Goal: Transaction & Acquisition: Purchase product/service

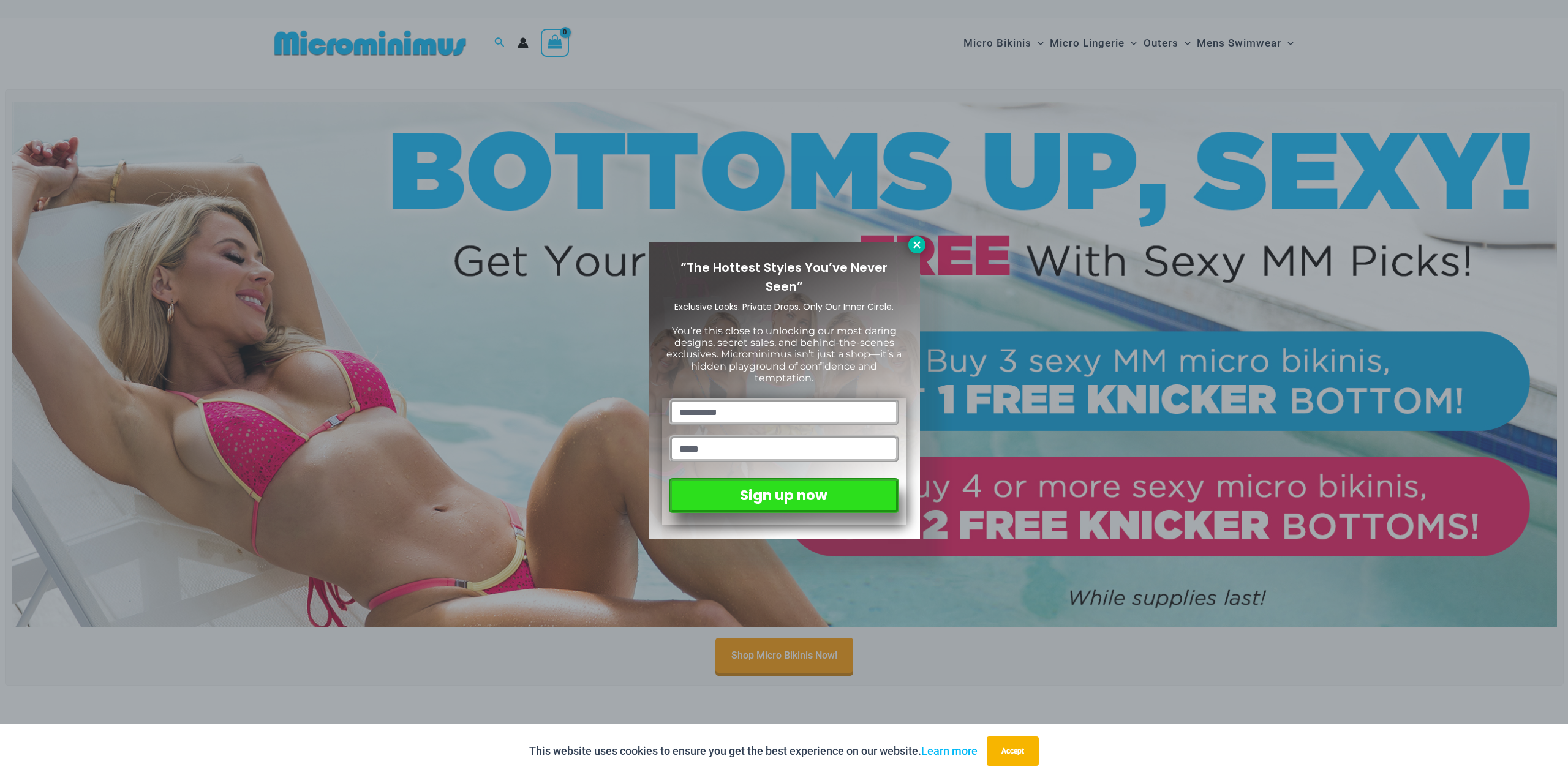
click at [915, 248] on icon at bounding box center [916, 245] width 11 height 11
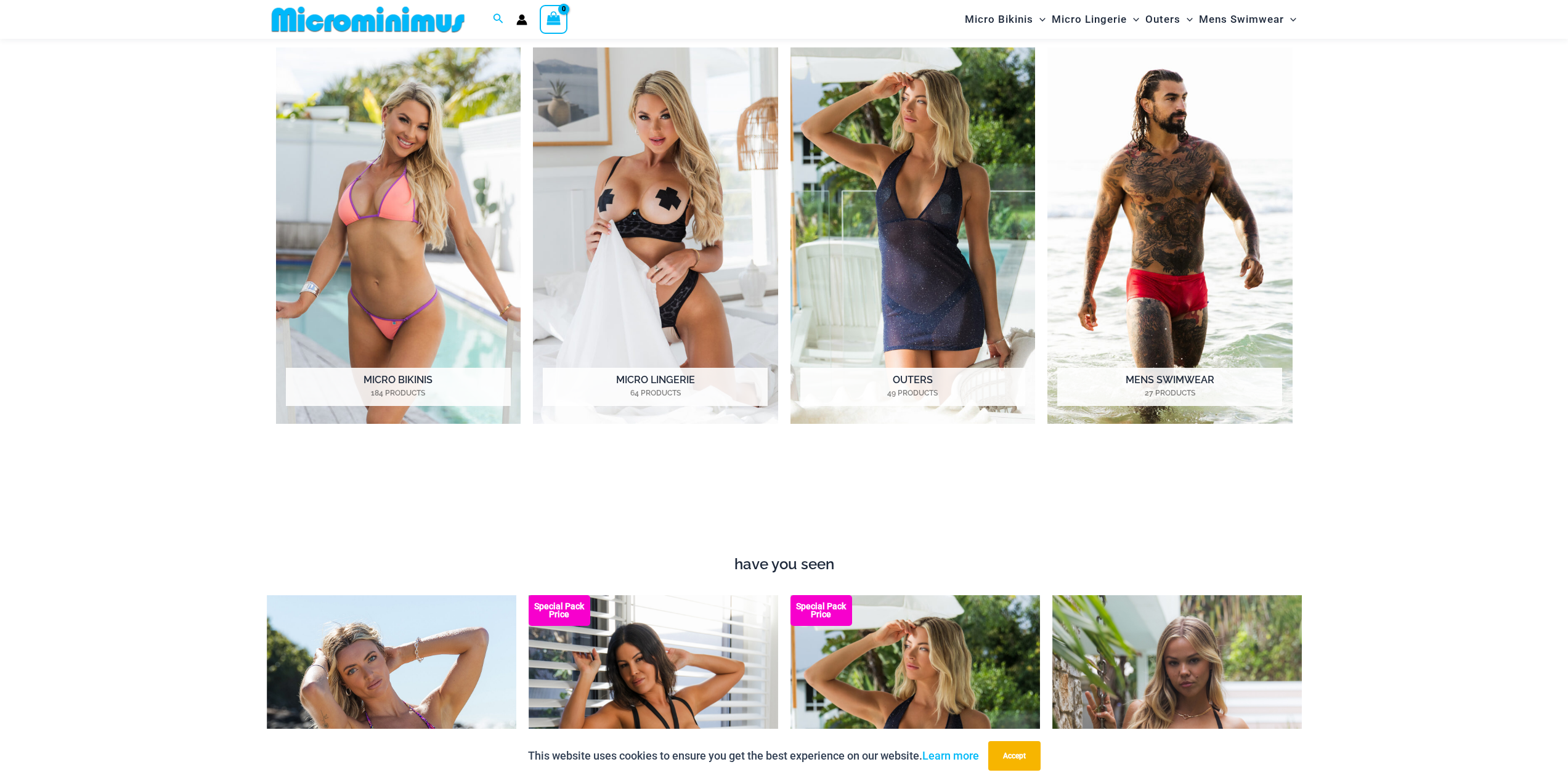
scroll to position [792, 0]
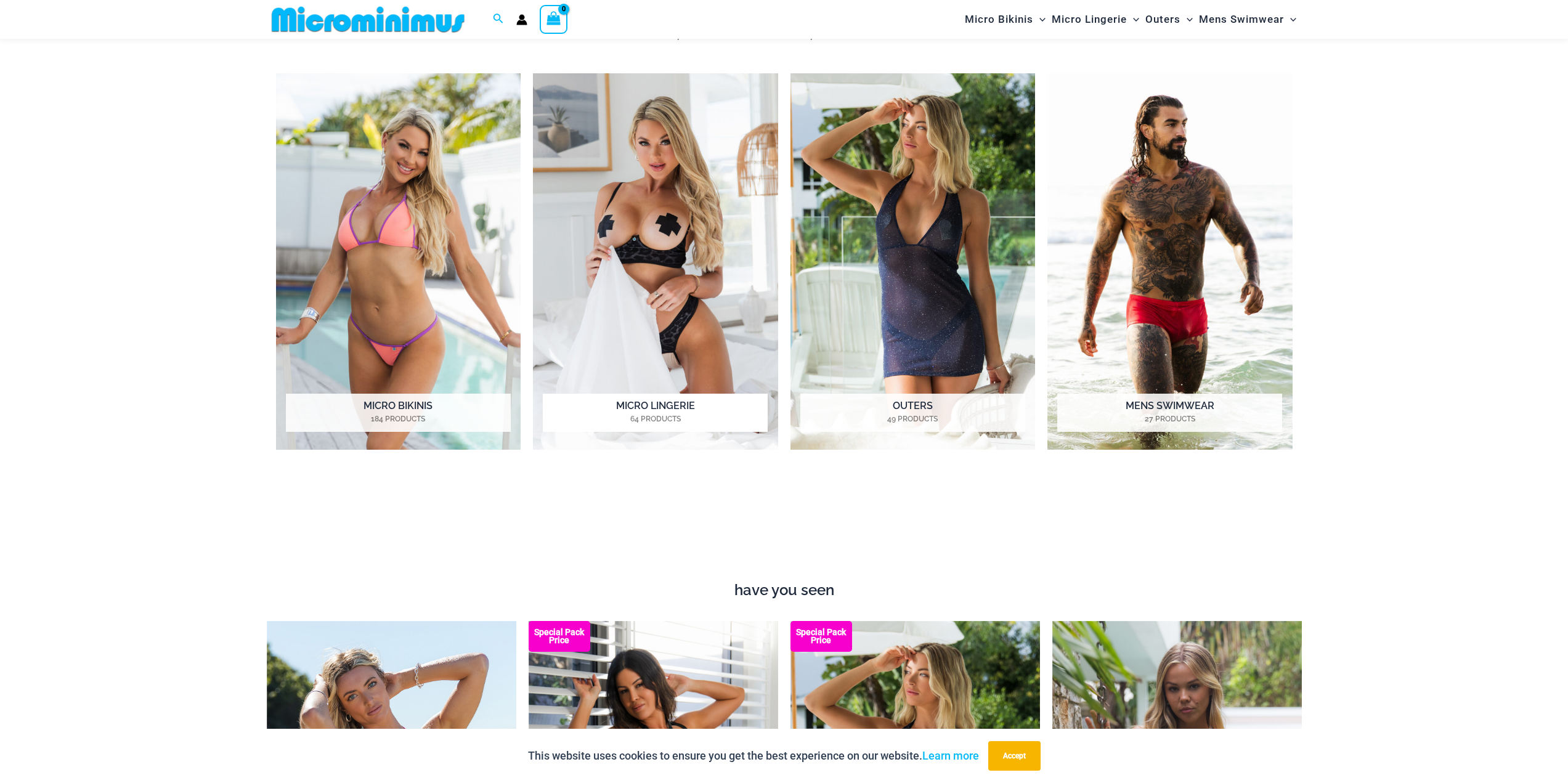
click at [691, 413] on h2 "Micro Lingerie 64 Products" at bounding box center [655, 413] width 225 height 38
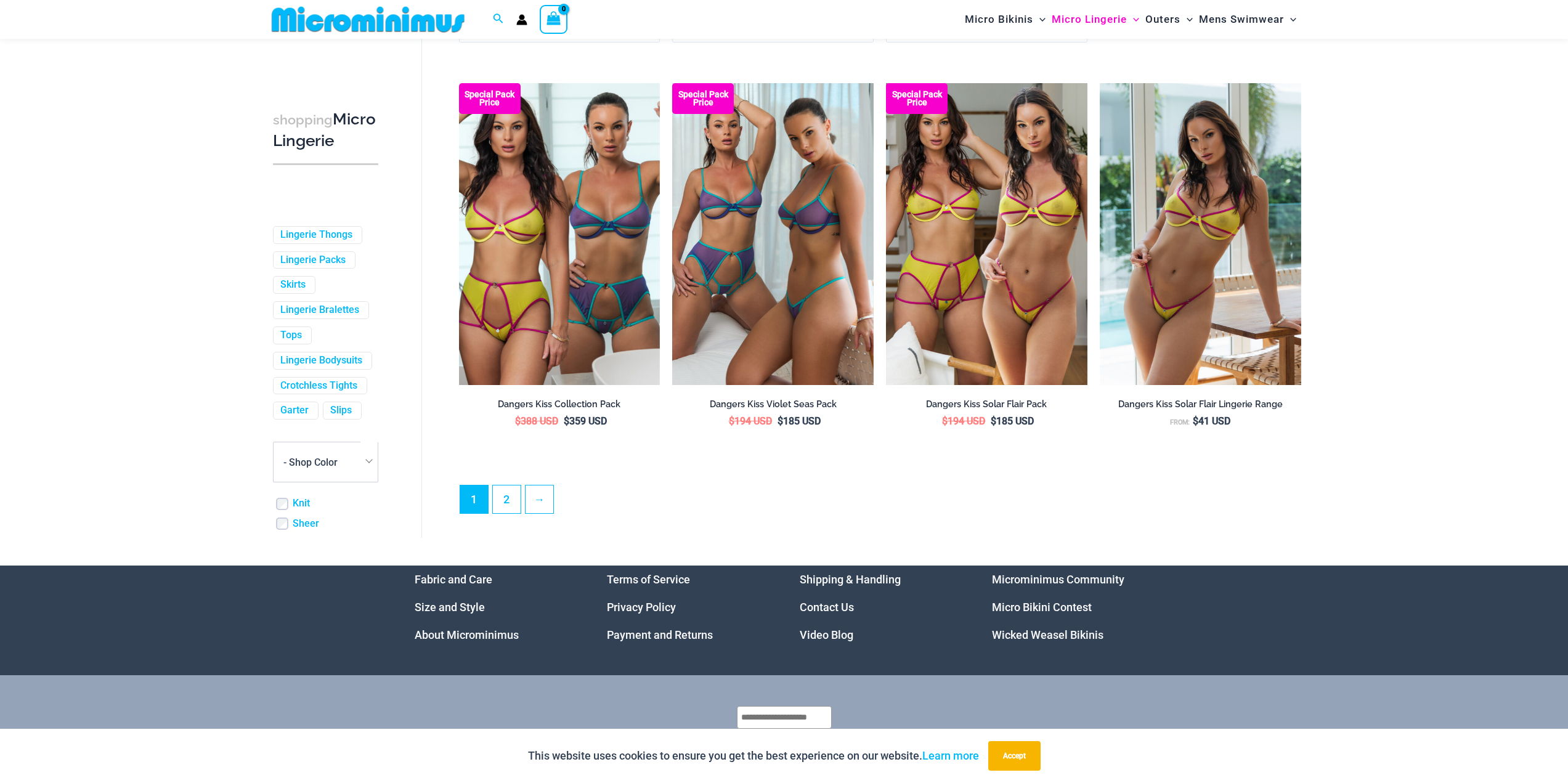
scroll to position [3070, 0]
click at [533, 513] on link "→" at bounding box center [540, 499] width 29 height 29
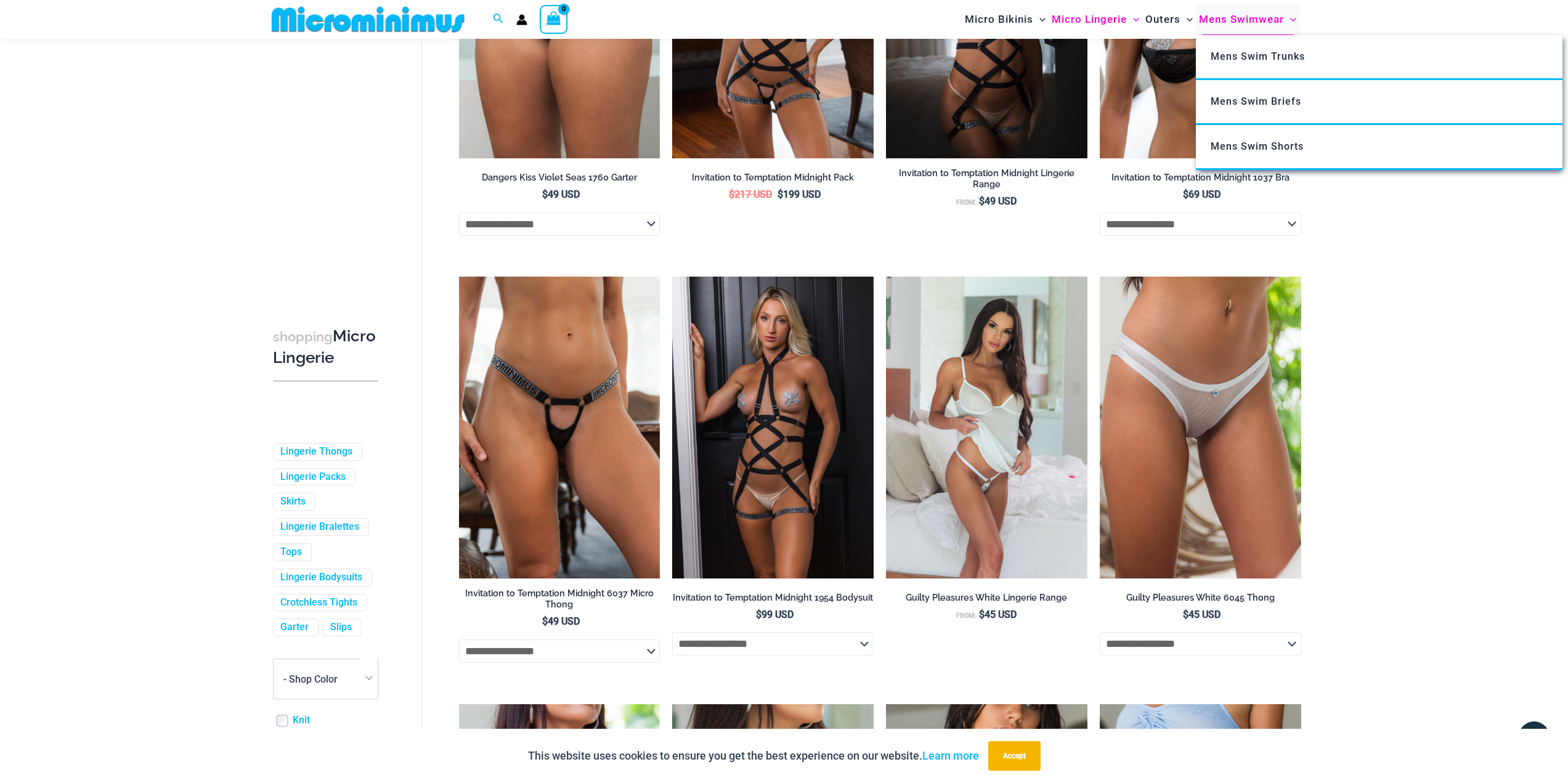
scroll to position [1038, 0]
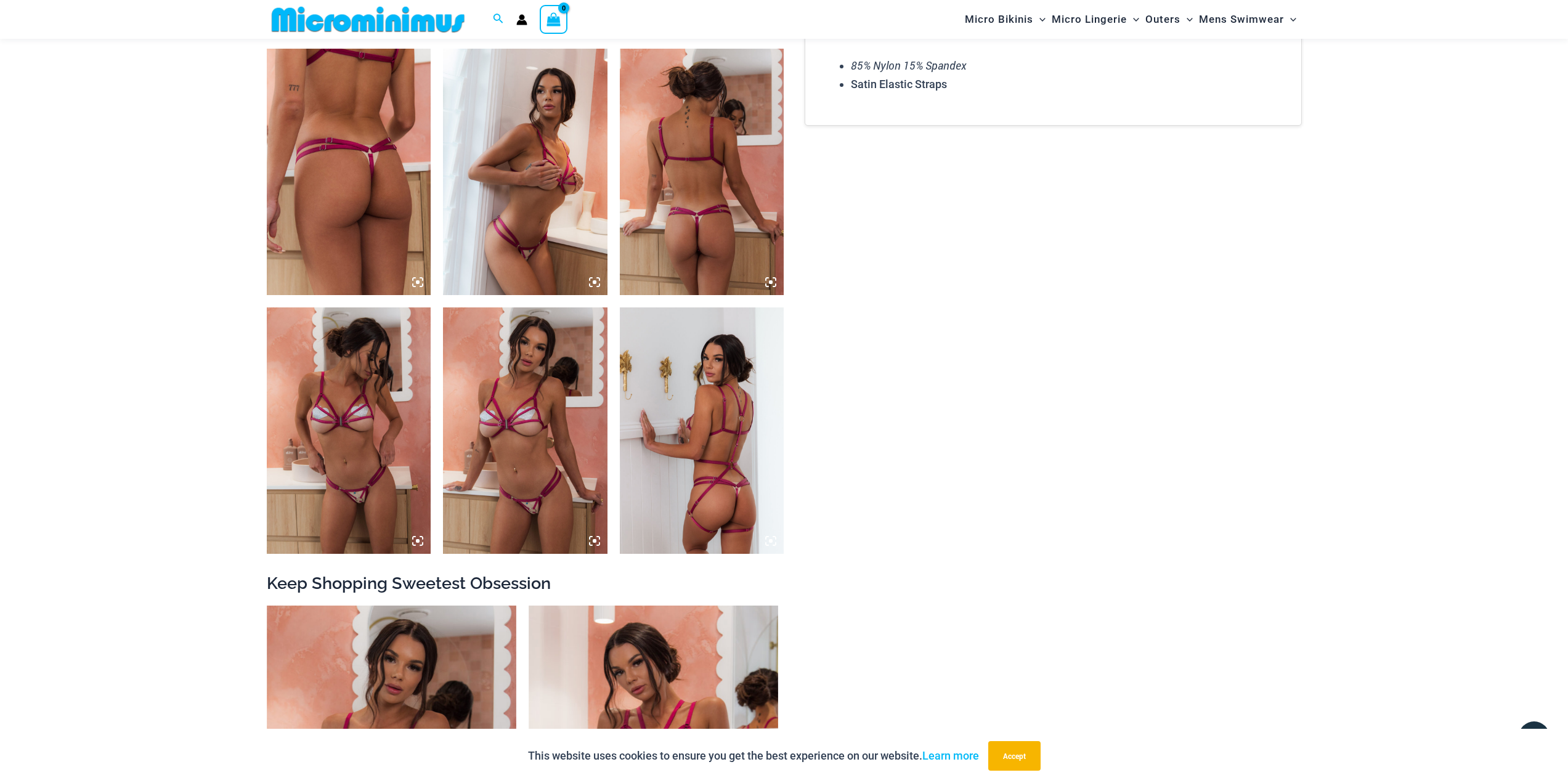
scroll to position [482, 0]
